Goal: Find specific page/section: Locate a particular part of the current website

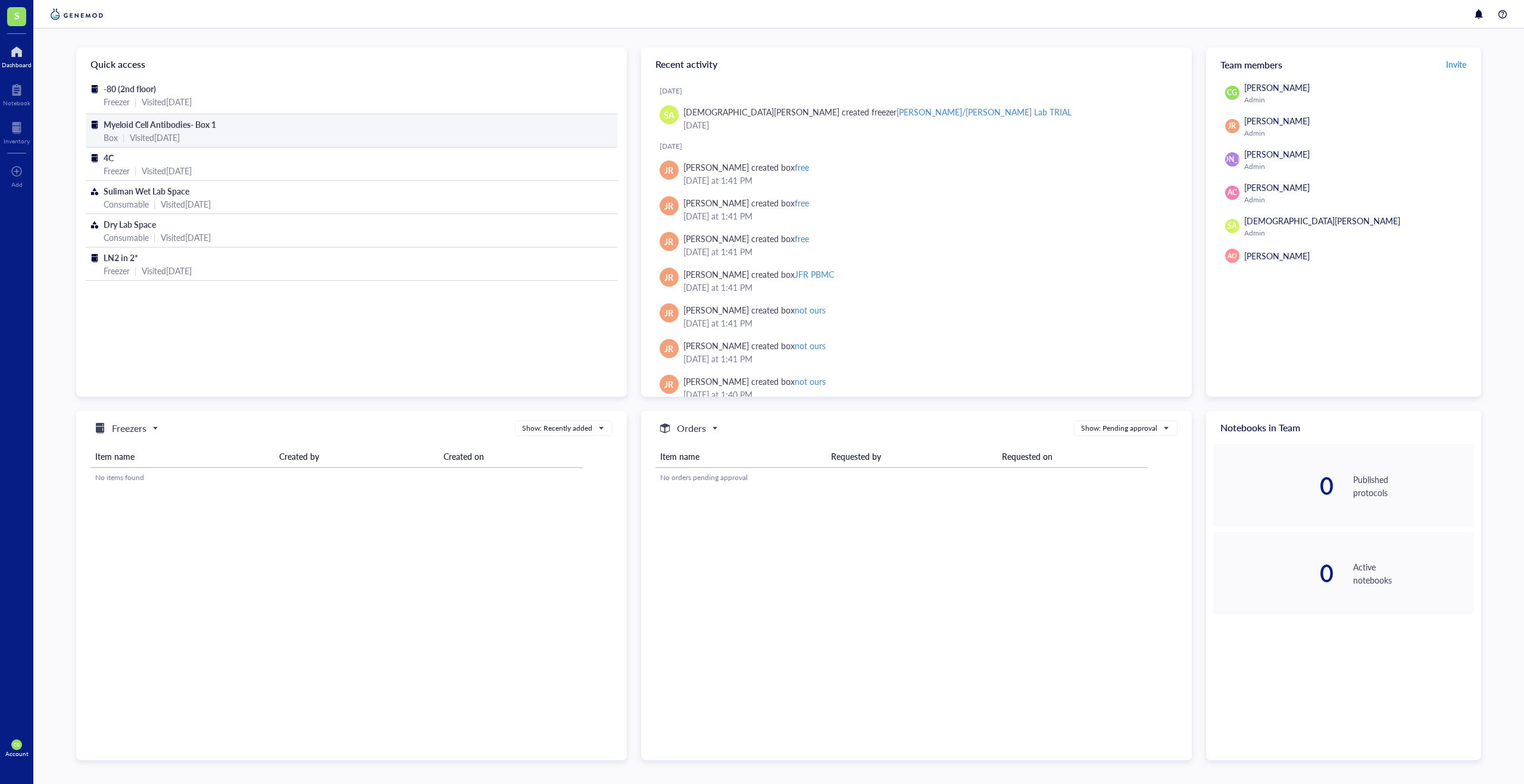
click at [291, 144] on div "Myeloid Cell Antibodies- Box 1 Box | Visited [DATE]" at bounding box center [351, 131] width 532 height 33
